Goal: Information Seeking & Learning: Learn about a topic

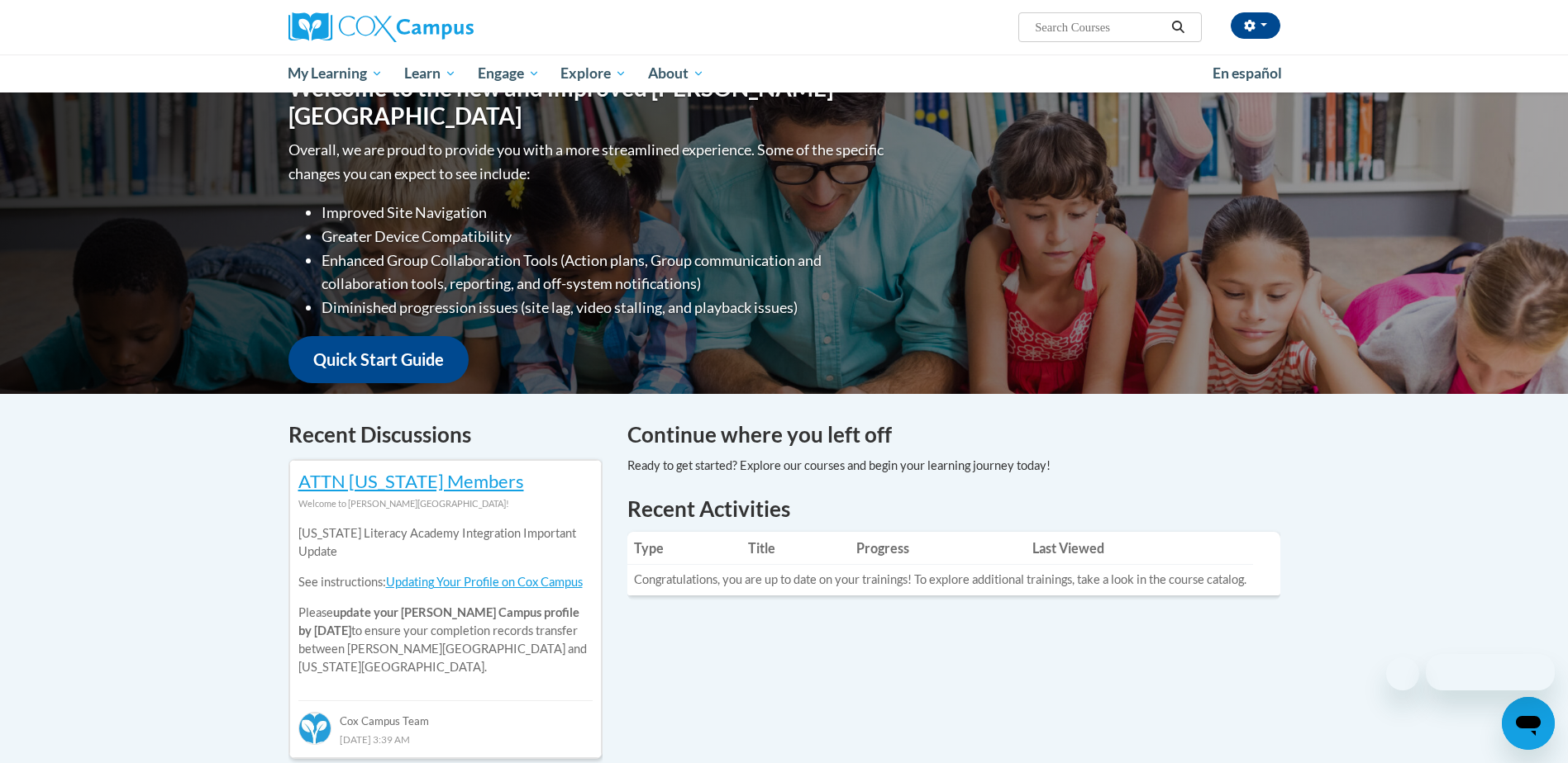
scroll to position [82, 0]
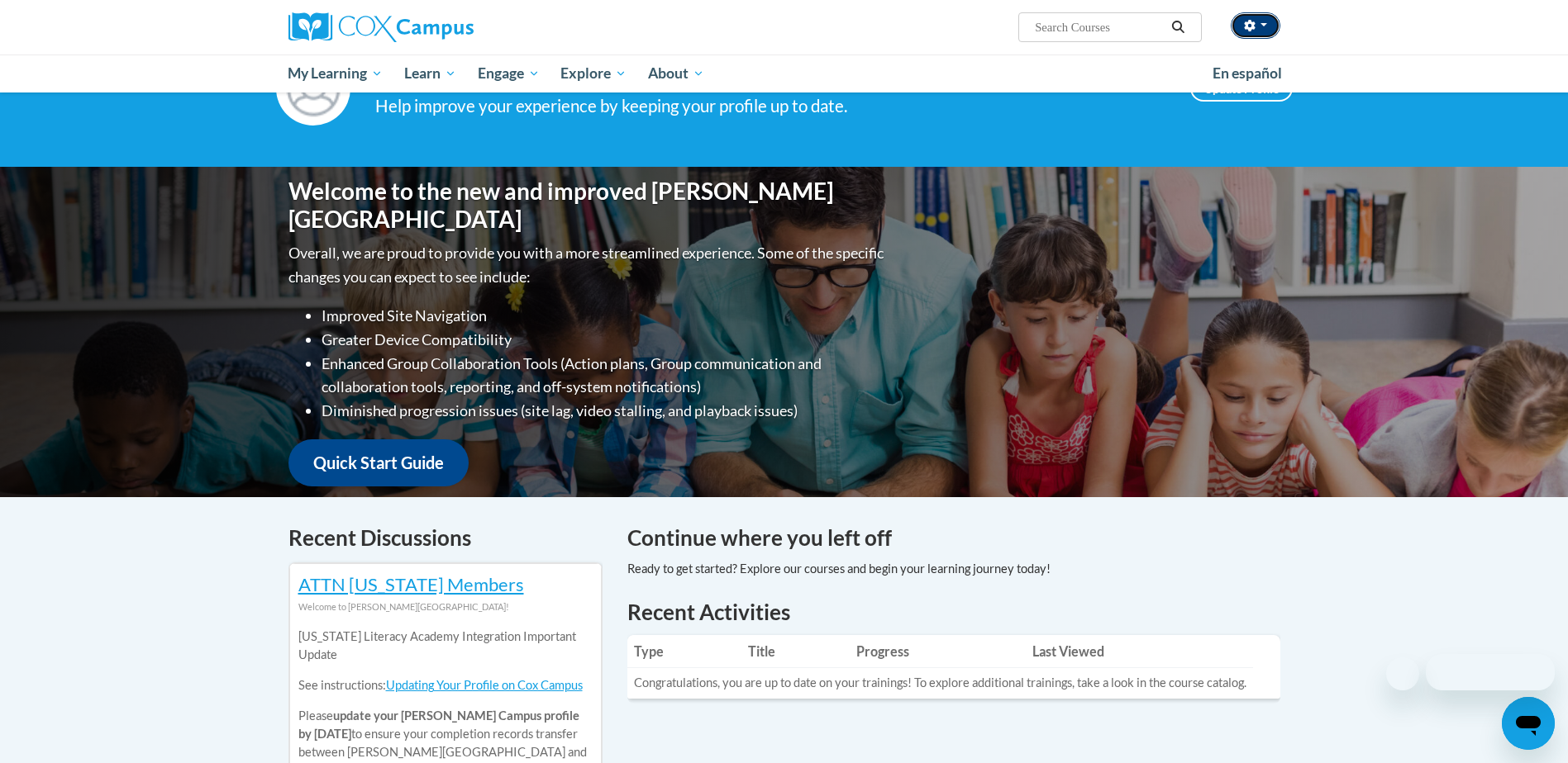
click at [1273, 25] on button "button" at bounding box center [1255, 25] width 50 height 26
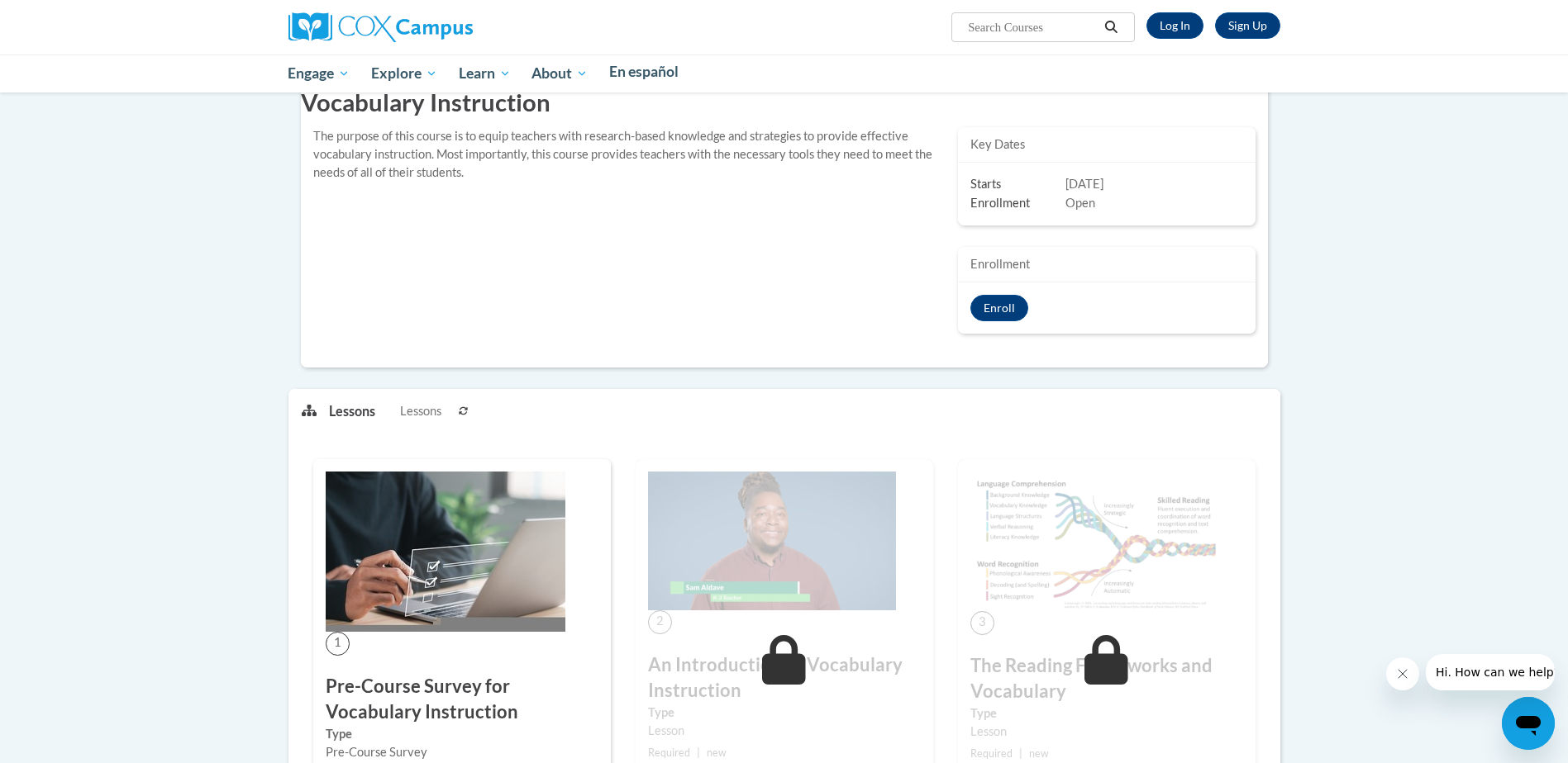
scroll to position [154, 0]
click at [1186, 24] on link "Log In" at bounding box center [1175, 25] width 57 height 26
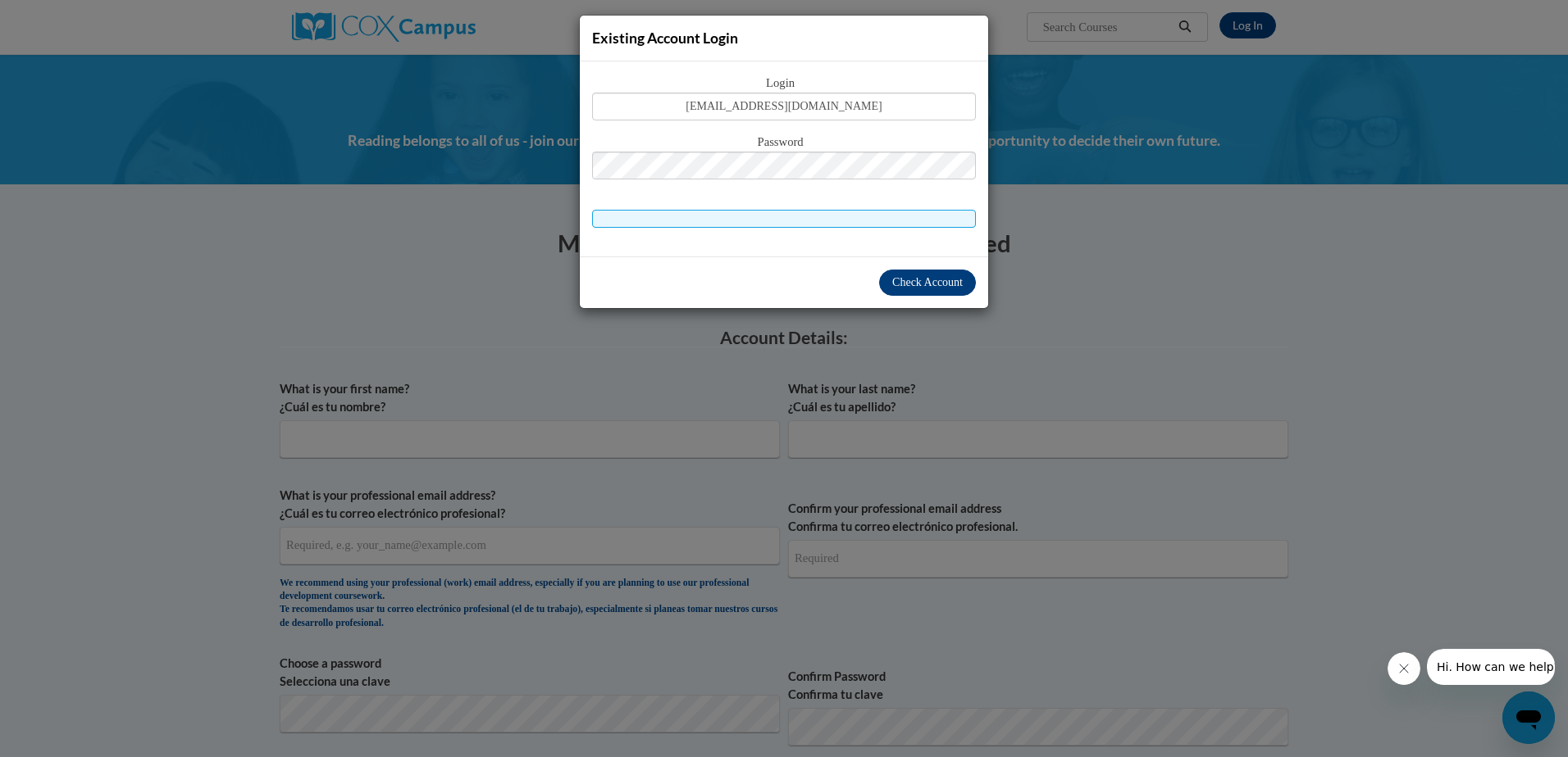
click at [900, 284] on span "Check Account" at bounding box center [927, 282] width 71 height 13
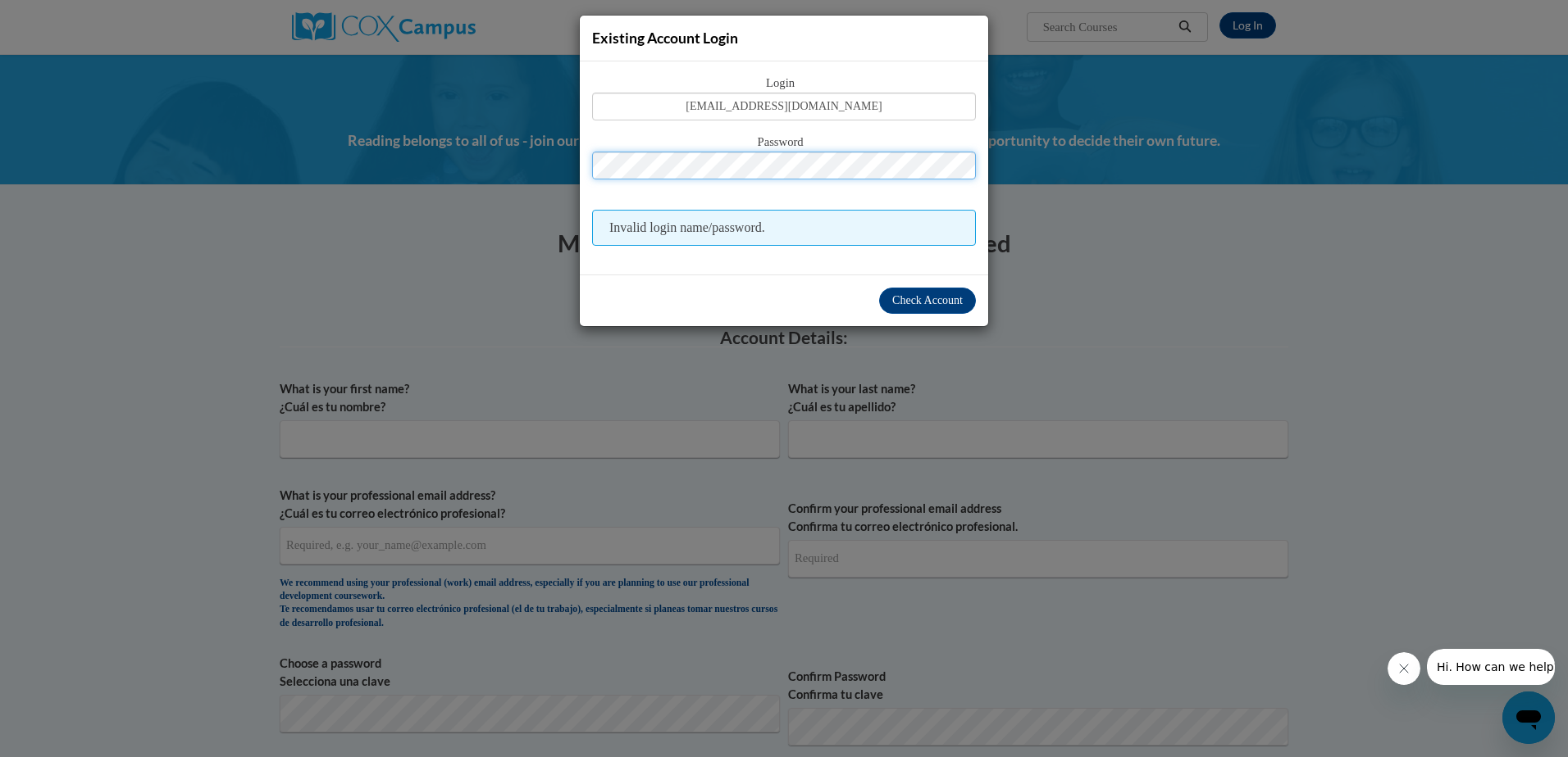
click at [823, 268] on button "Log in" at bounding box center [854, 281] width 60 height 26
click at [930, 302] on span "Check Account" at bounding box center [927, 300] width 71 height 13
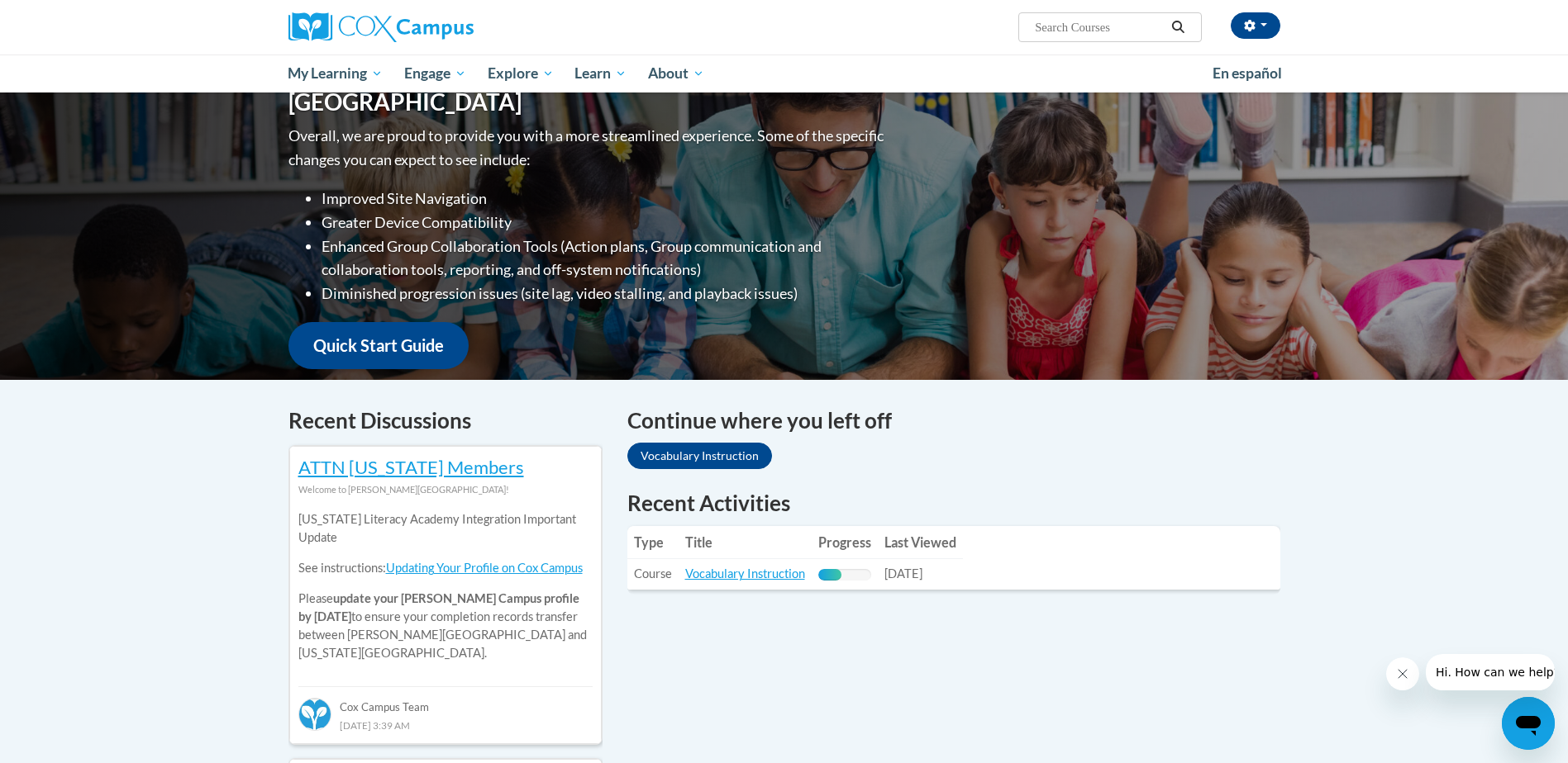
scroll to position [163, 0]
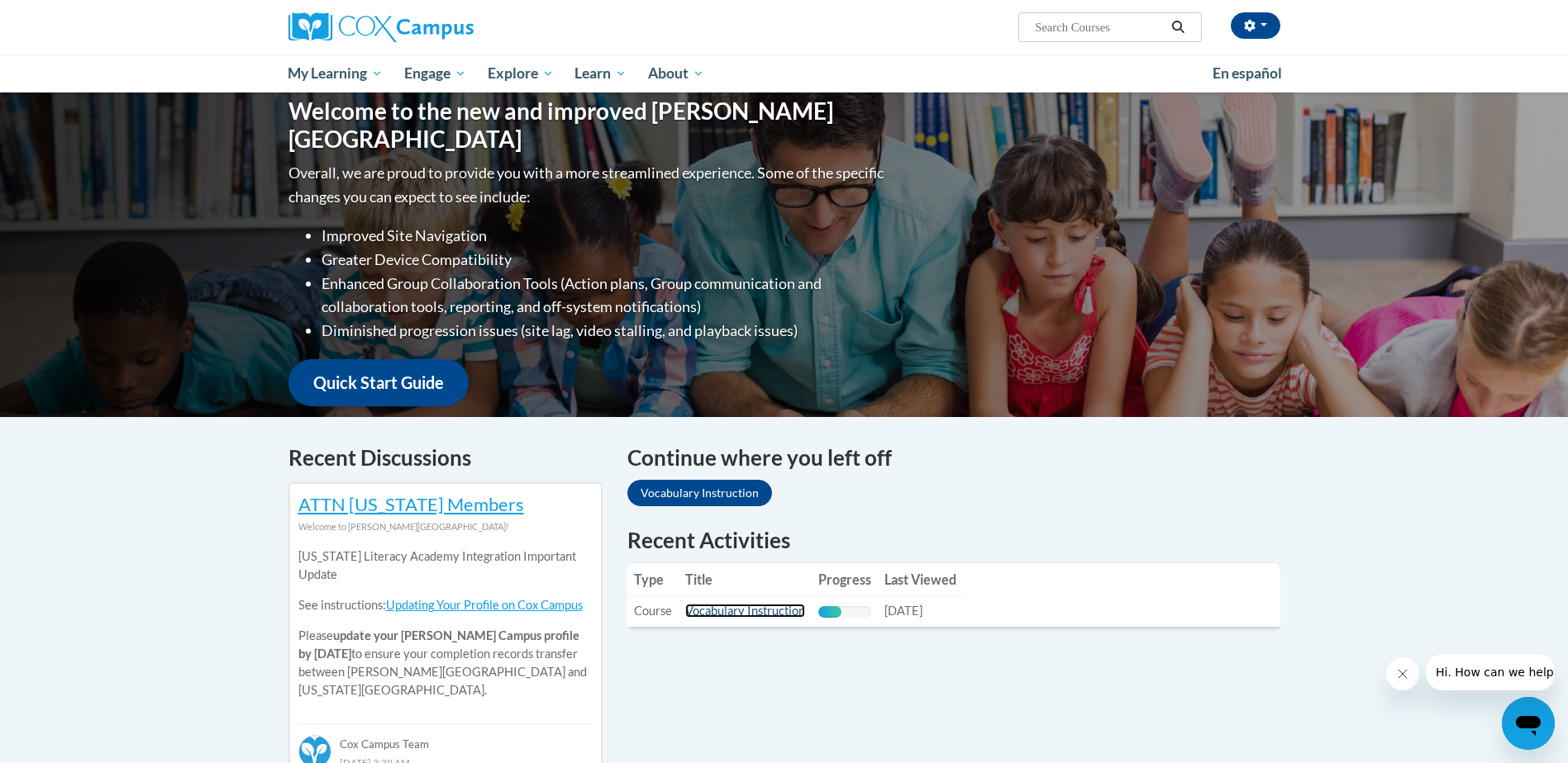
click at [738, 610] on link "Vocabulary Instruction" at bounding box center [745, 611] width 120 height 14
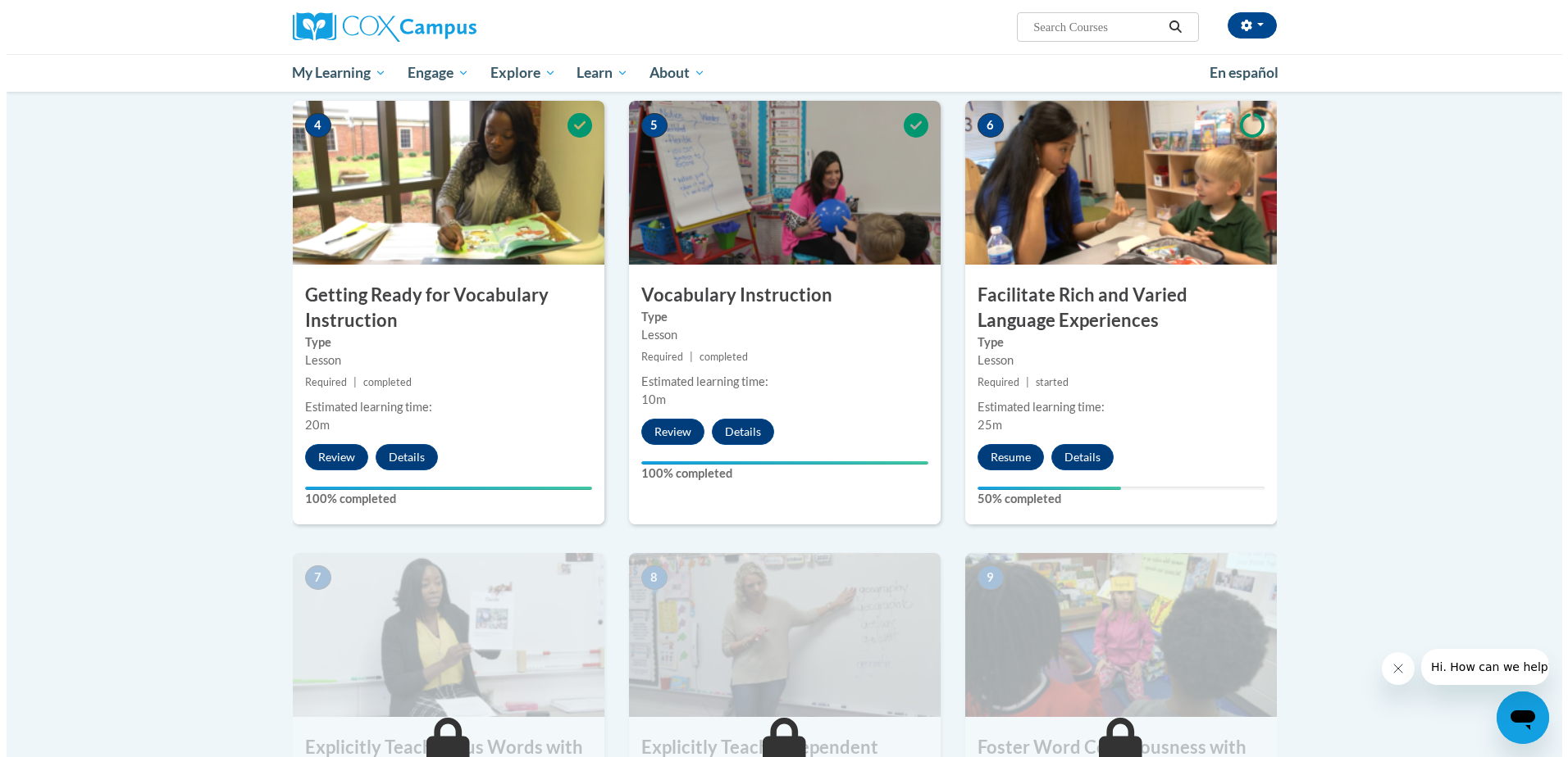
scroll to position [902, 0]
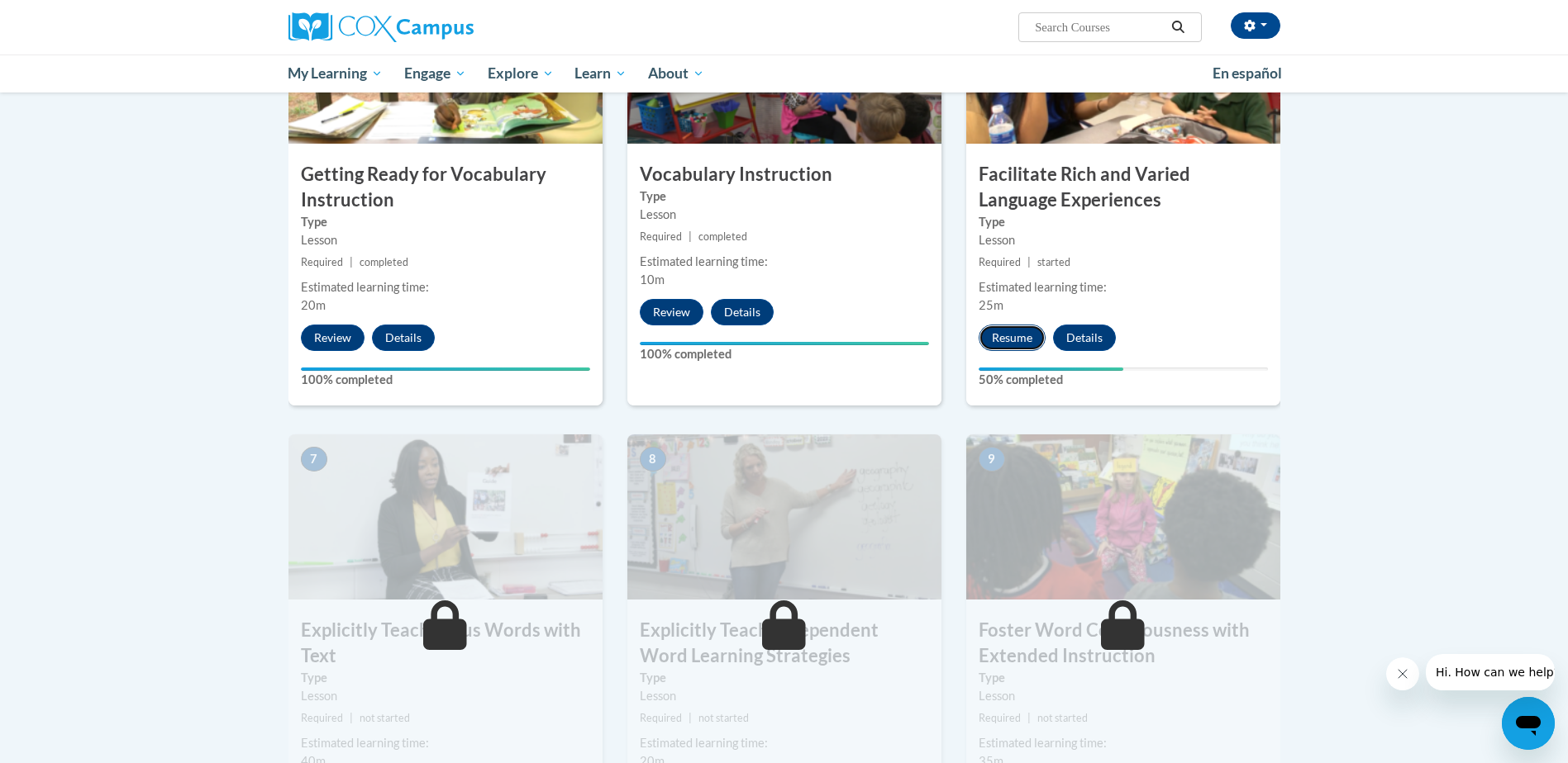
click at [1020, 334] on button "Resume" at bounding box center [1012, 338] width 67 height 26
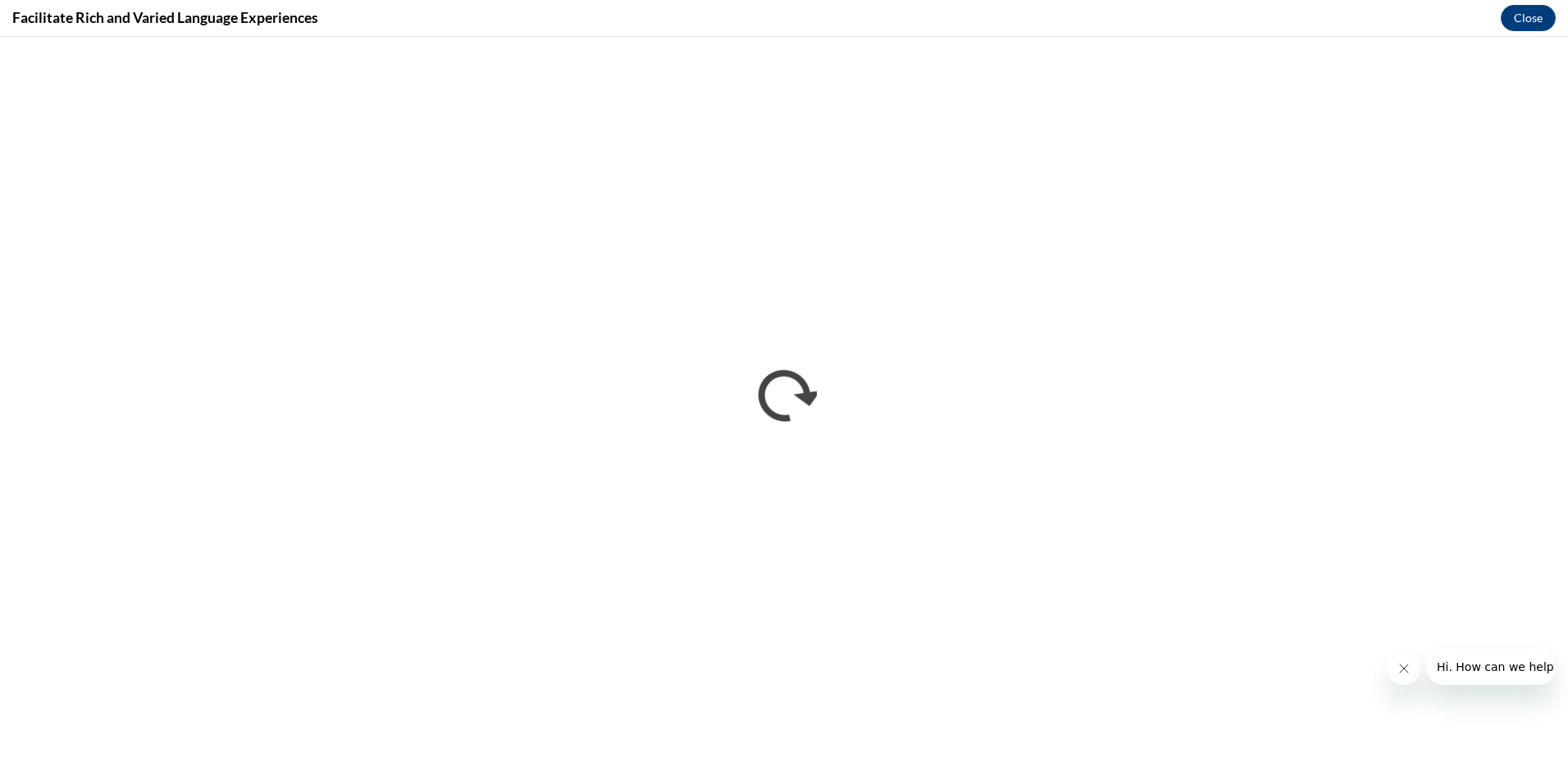
scroll to position [0, 0]
